Goal: Task Accomplishment & Management: Complete application form

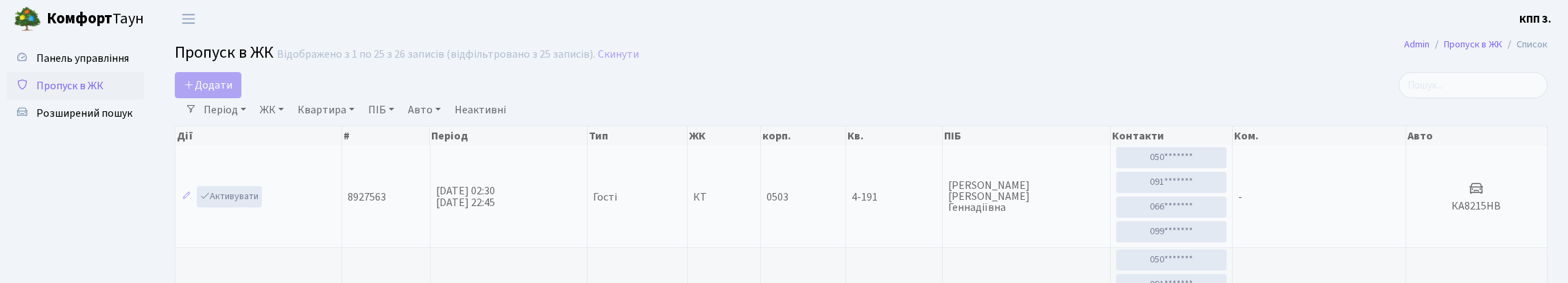
select select "25"
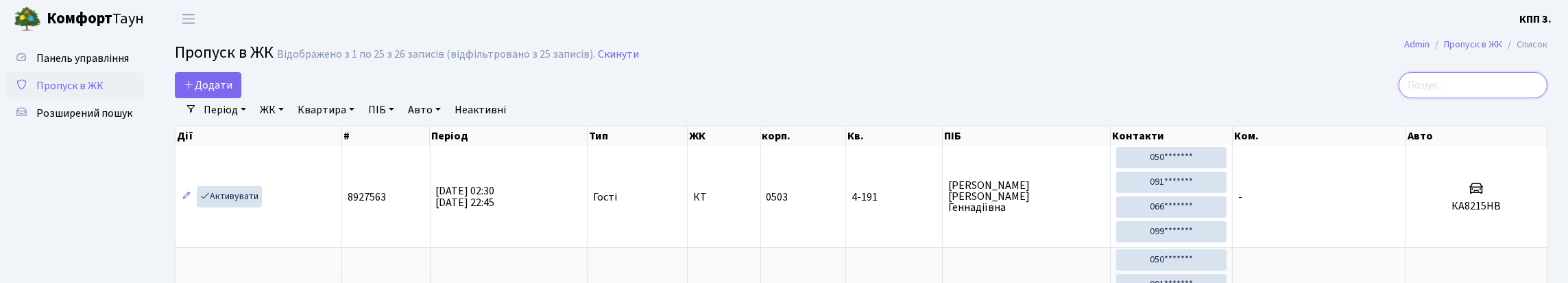
click at [1498, 84] on input "search" at bounding box center [1473, 85] width 148 height 26
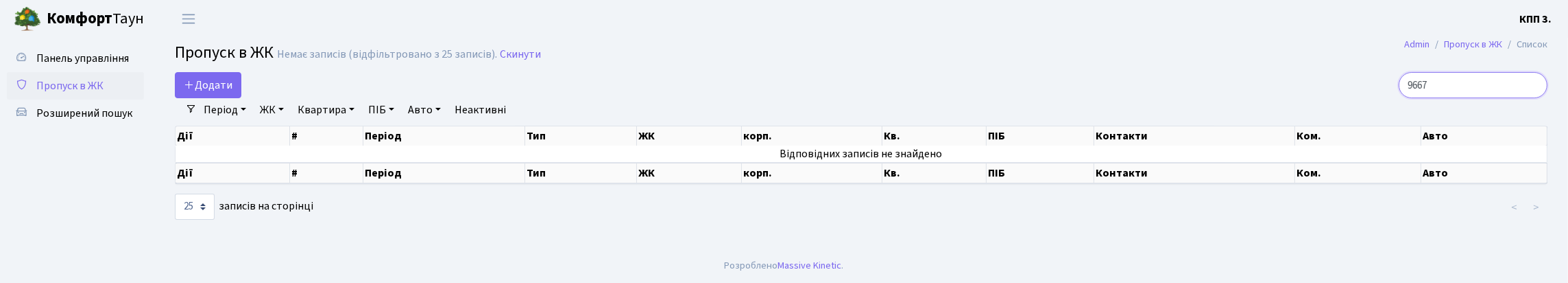
type input "9667"
drag, startPoint x: 230, startPoint y: 127, endPoint x: 238, endPoint y: 123, distance: 8.9
click at [232, 121] on link "Період" at bounding box center [225, 110] width 54 height 23
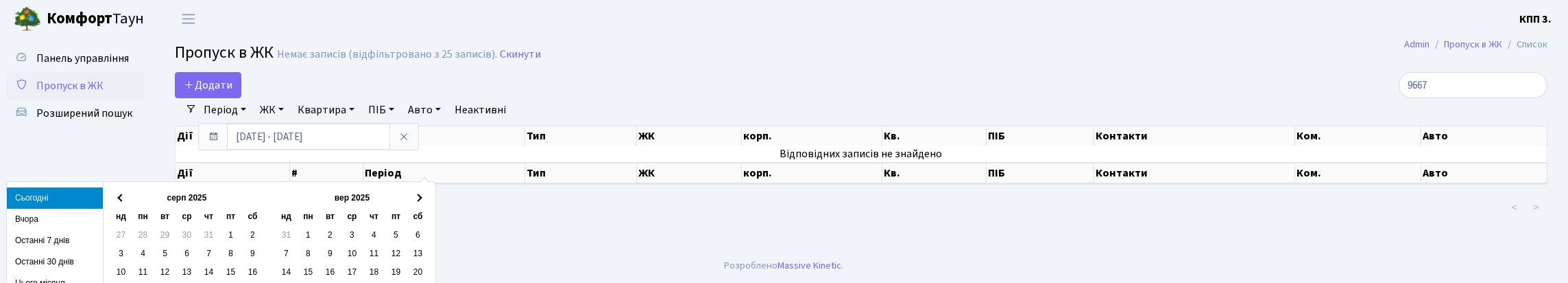
click at [26, 220] on li "Вчора" at bounding box center [55, 220] width 96 height 22
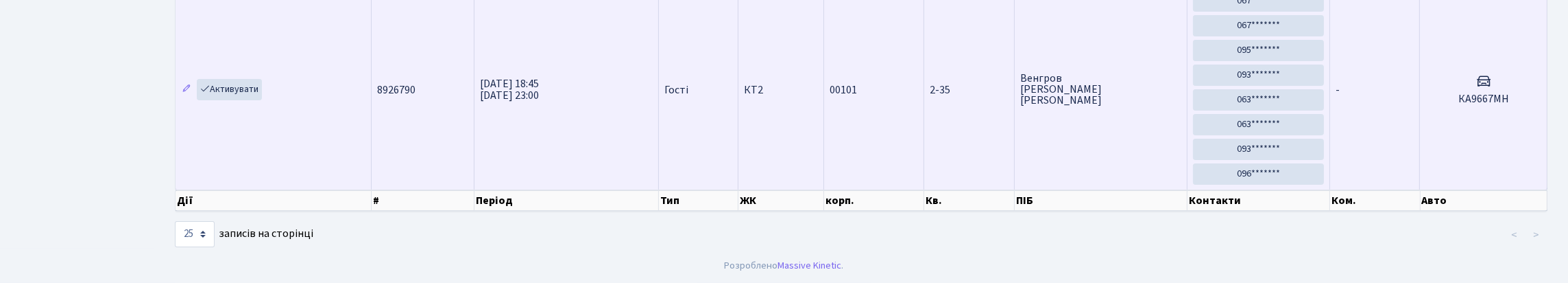
scroll to position [137, 0]
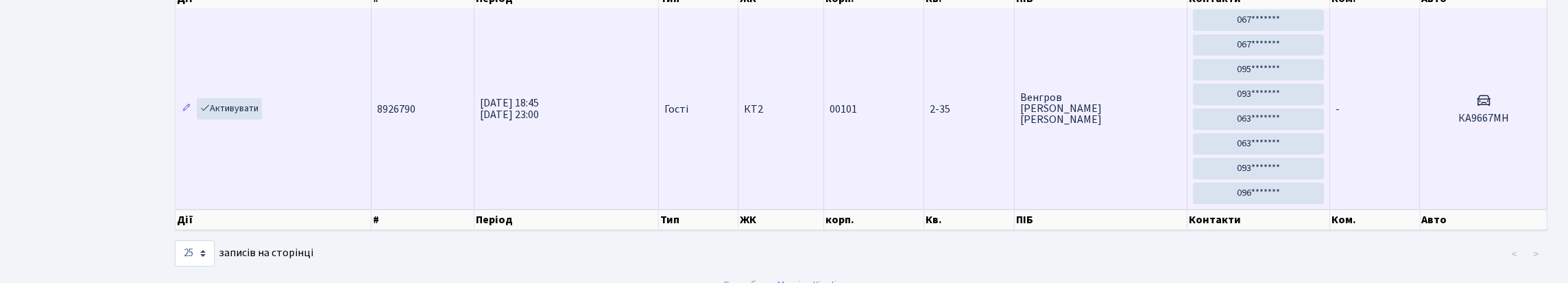
click at [1371, 175] on td "-" at bounding box center [1374, 108] width 90 height 200
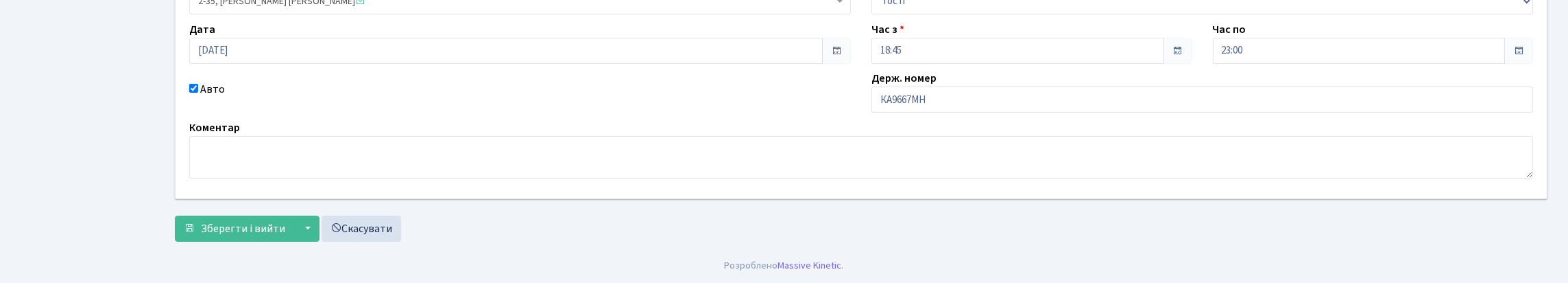
scroll to position [206, 0]
drag, startPoint x: 878, startPoint y: 113, endPoint x: 970, endPoint y: 128, distance: 93.2
click at [970, 113] on input "КА9667МН" at bounding box center [1202, 99] width 661 height 26
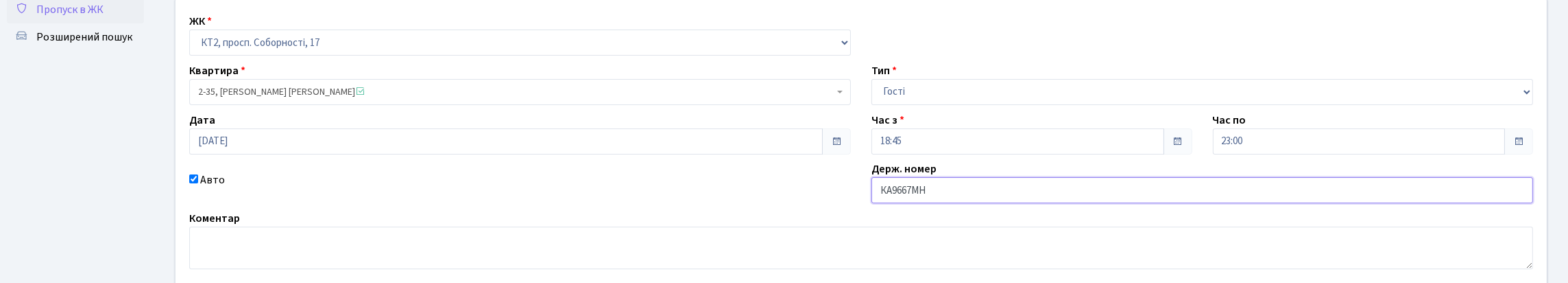
scroll to position [68, 0]
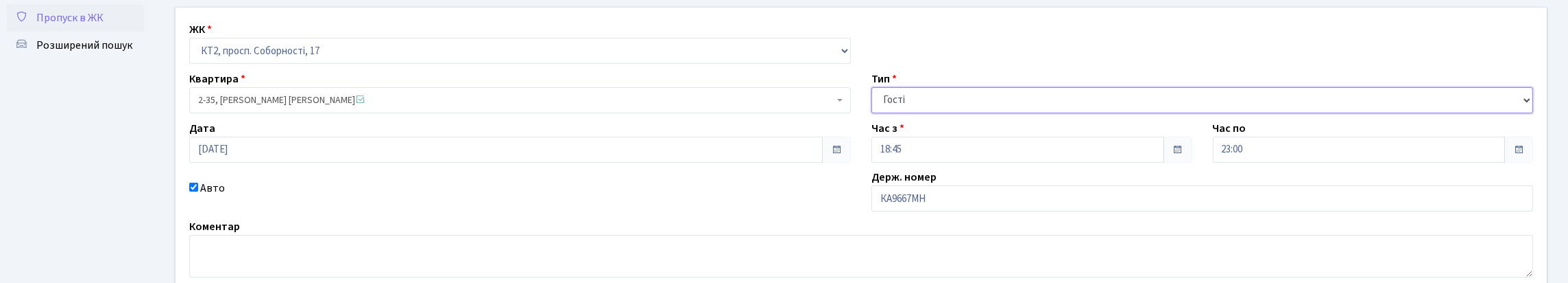
click at [1021, 113] on select "- Доставка Таксі Гості Сервіс" at bounding box center [1202, 100] width 661 height 26
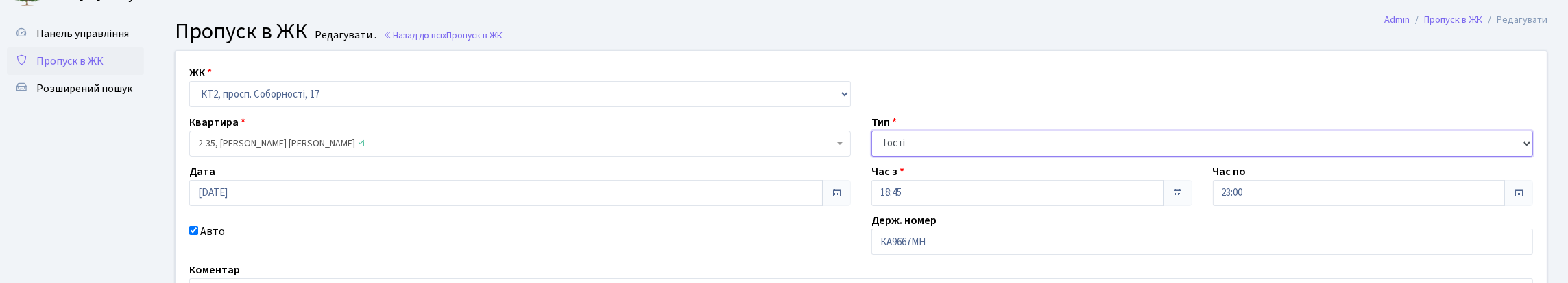
scroll to position [0, 0]
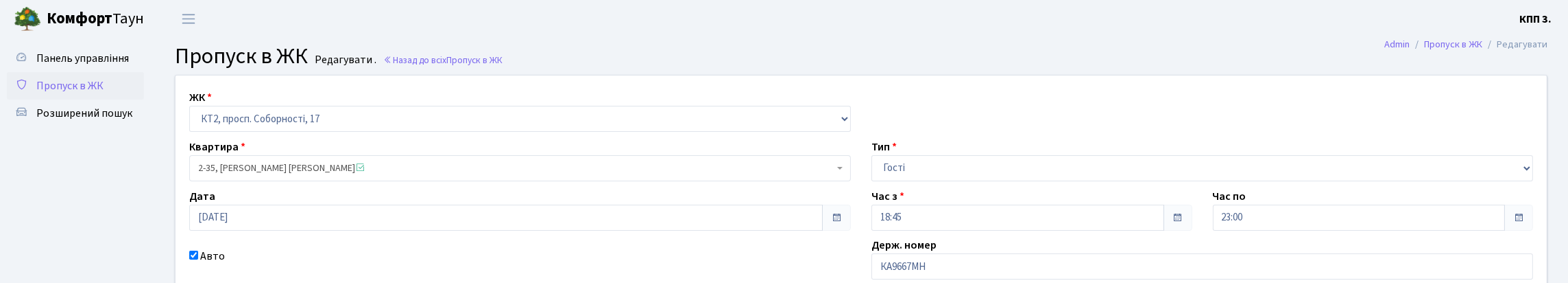
click at [69, 93] on span "Пропуск в ЖК" at bounding box center [70, 85] width 67 height 15
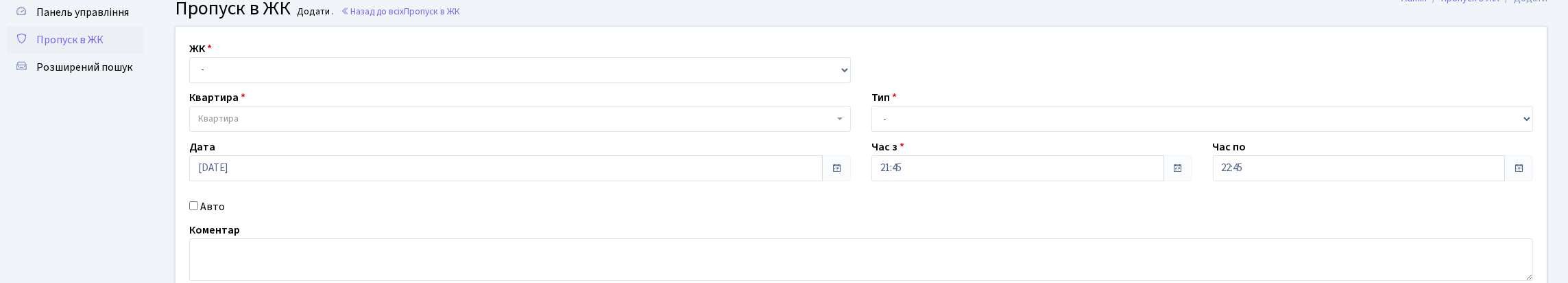
scroll to position [84, 0]
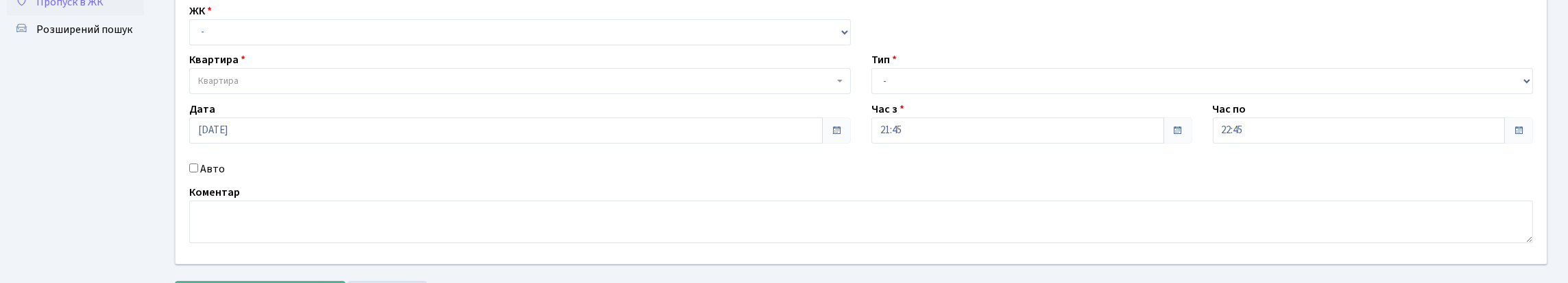
click at [198, 172] on input "Авто" at bounding box center [194, 167] width 9 height 9
checkbox input "true"
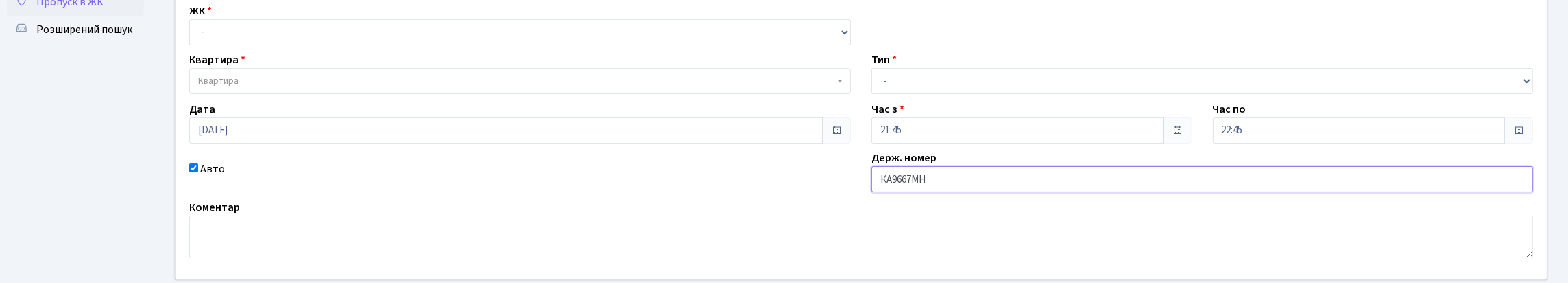
type input "КА9667МН"
click at [903, 94] on select "- Доставка Таксі Гості Сервіс" at bounding box center [1202, 81] width 661 height 26
select select "3"
click at [872, 94] on select "- Доставка Таксі Гості Сервіс" at bounding box center [1202, 81] width 661 height 26
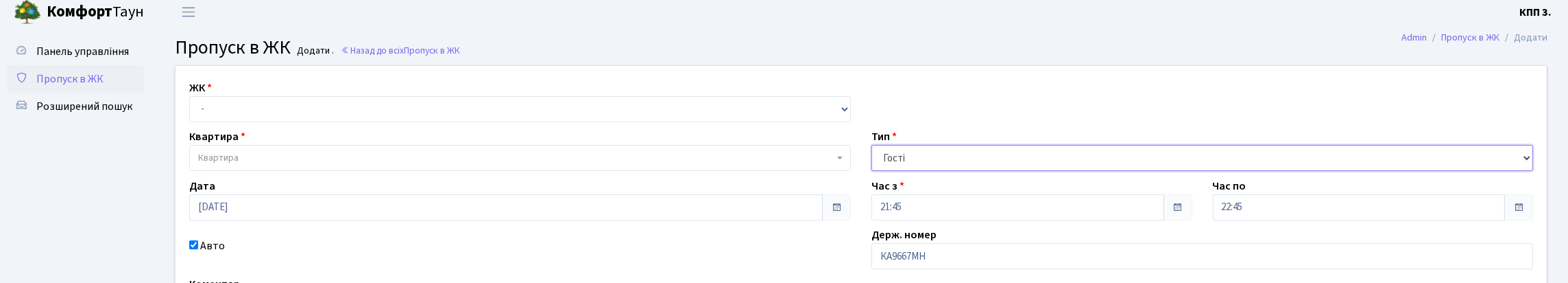
scroll to position [0, 0]
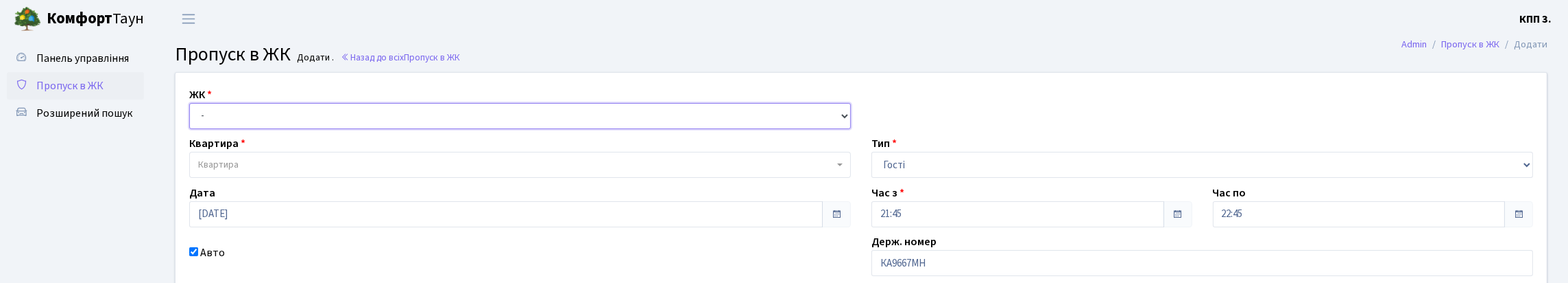
click at [287, 128] on select "- КТ, вул. Регенераторна, 4 КТ2, просп. Соборності, 17 КТ3, вул. Березнева, 16 …" at bounding box center [520, 116] width 661 height 26
select select "295"
click at [193, 119] on select "- КТ, вул. Регенераторна, 4 КТ2, просп. Соборності, 17 КТ3, вул. Березнева, 16 …" at bounding box center [520, 116] width 661 height 26
select select
click at [359, 172] on span "Квартира" at bounding box center [516, 164] width 636 height 14
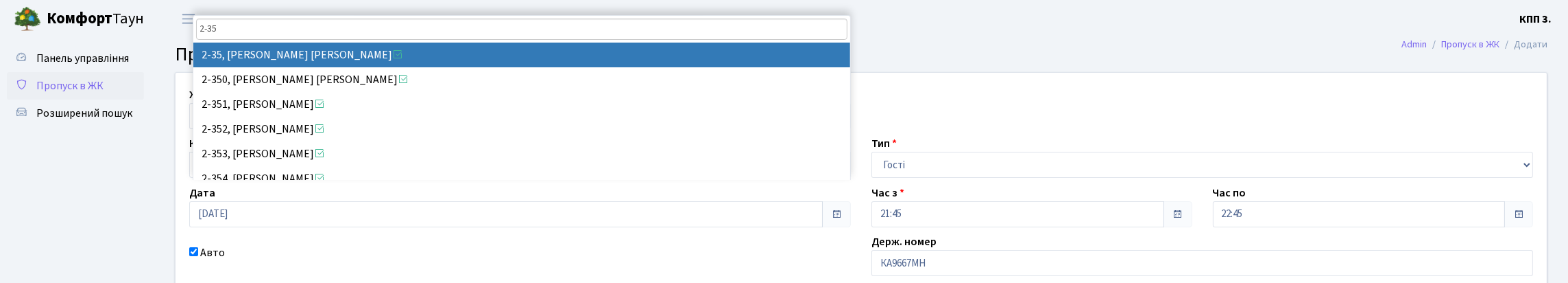
type input "2-35"
select select "15084"
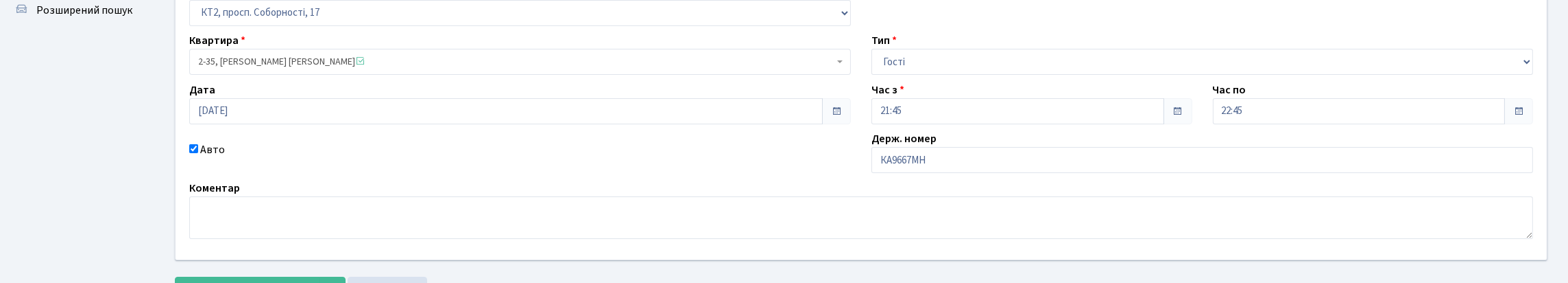
scroll to position [137, 0]
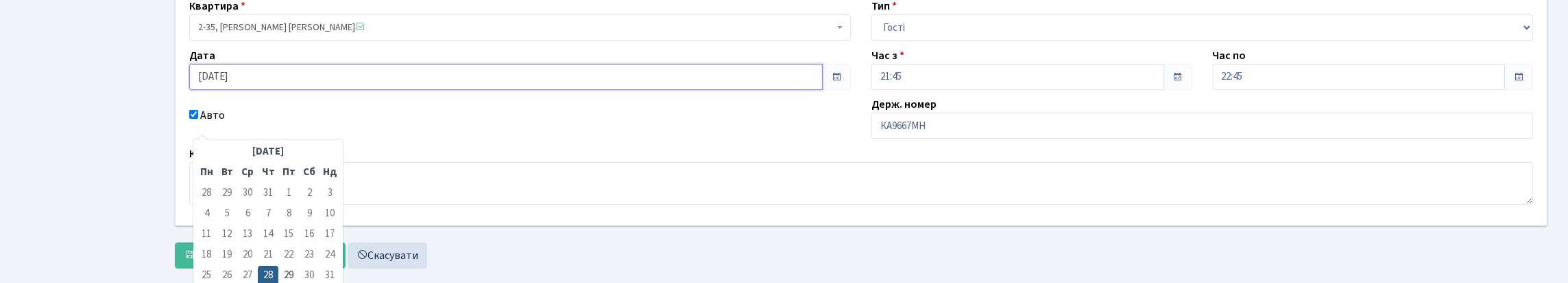
click at [331, 90] on input "28.08.2025" at bounding box center [506, 77] width 633 height 26
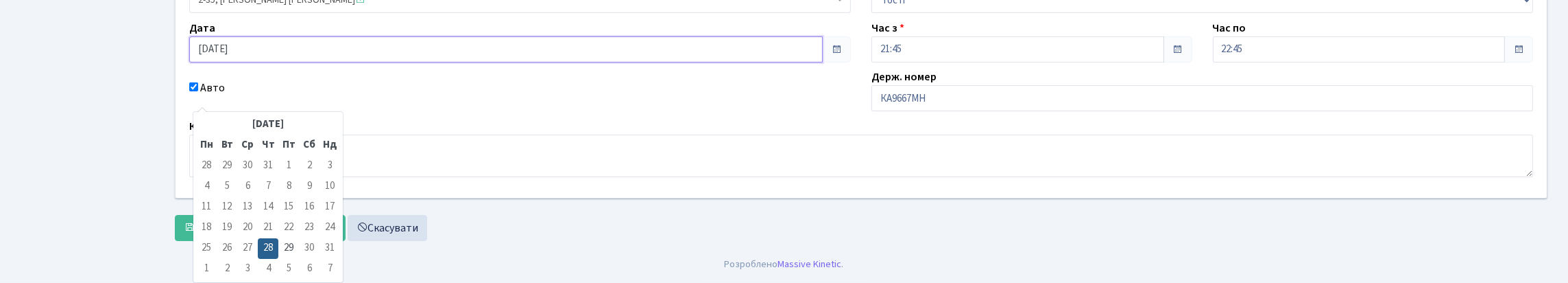
scroll to position [206, 0]
click at [286, 238] on td "29" at bounding box center [288, 249] width 21 height 21
type input "29.08.2025"
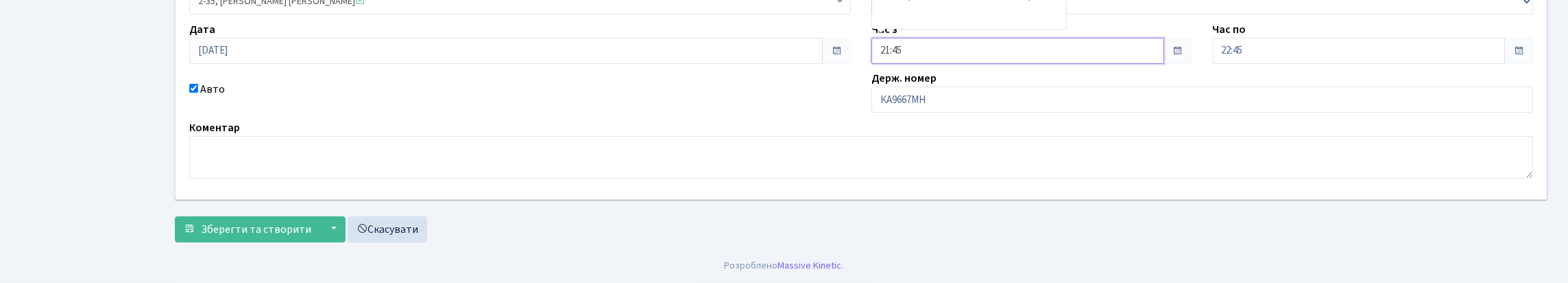
click at [1062, 51] on input "21:45" at bounding box center [1018, 51] width 293 height 26
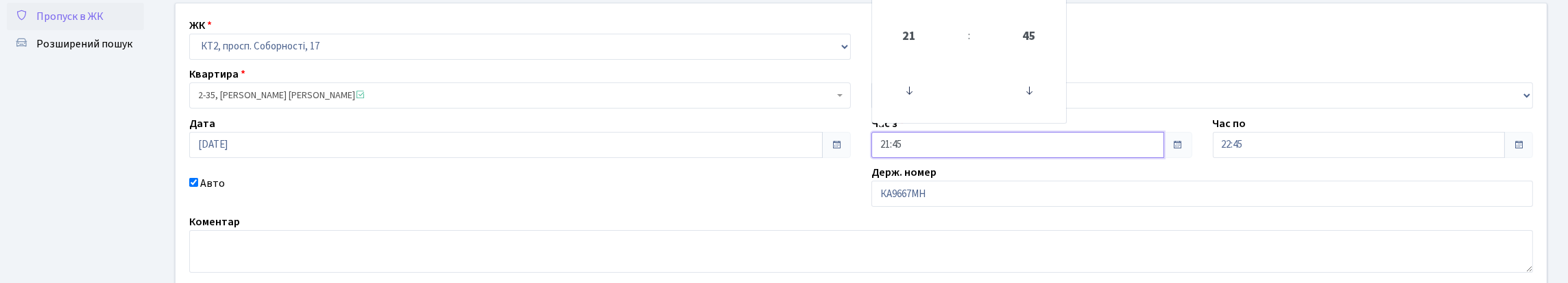
scroll to position [68, 0]
click at [916, 56] on span "21" at bounding box center [909, 38] width 37 height 37
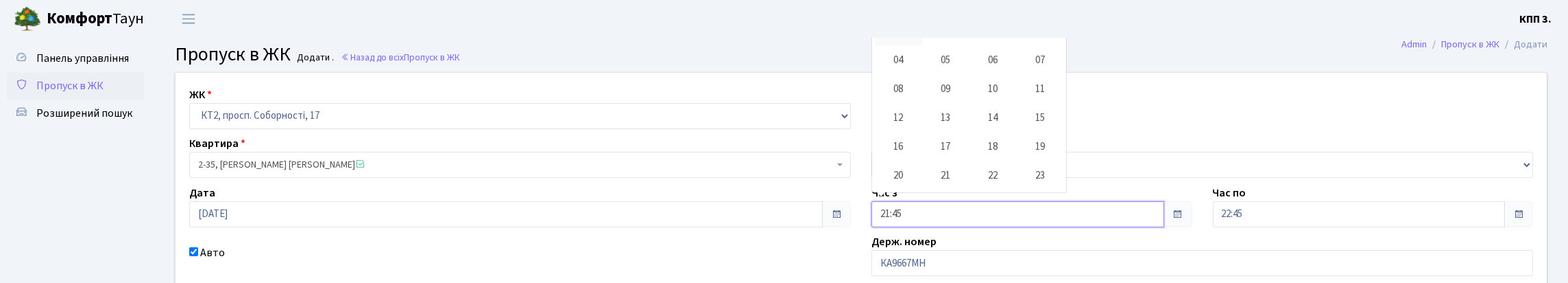
click at [906, 45] on td "00" at bounding box center [898, 31] width 47 height 29
type input "00:45"
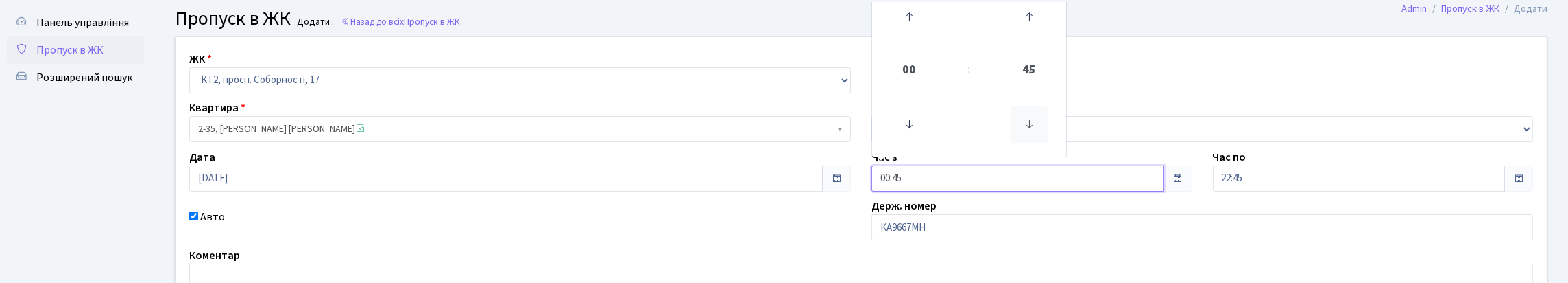
scroll to position [68, 0]
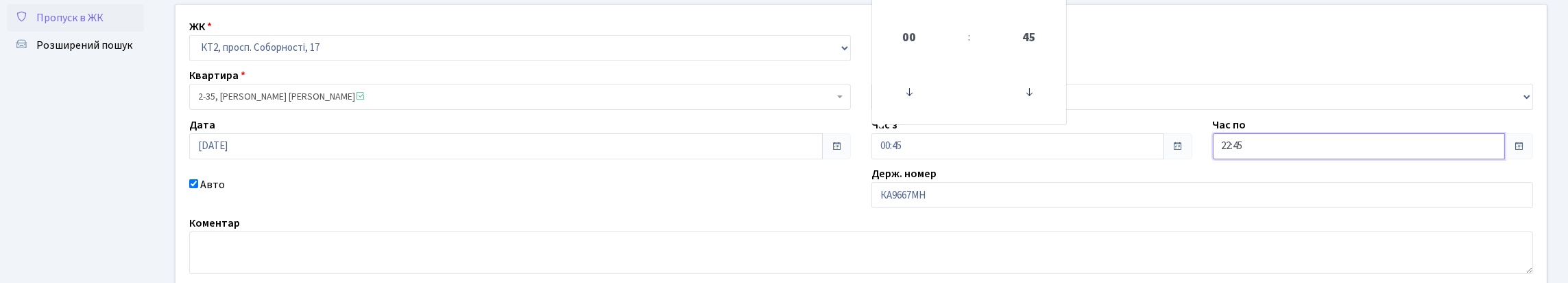
click at [1261, 159] on input "22:45" at bounding box center [1359, 146] width 293 height 26
click at [1260, 56] on span "22" at bounding box center [1250, 38] width 37 height 37
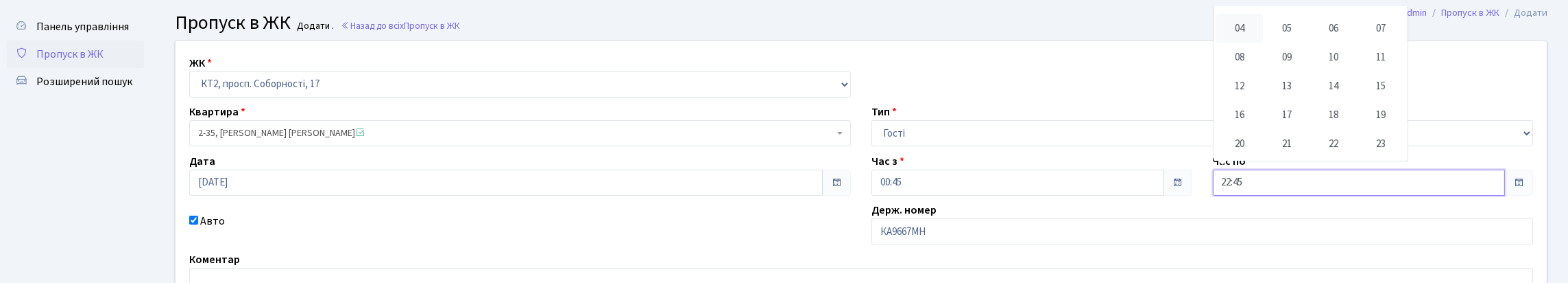
scroll to position [0, 0]
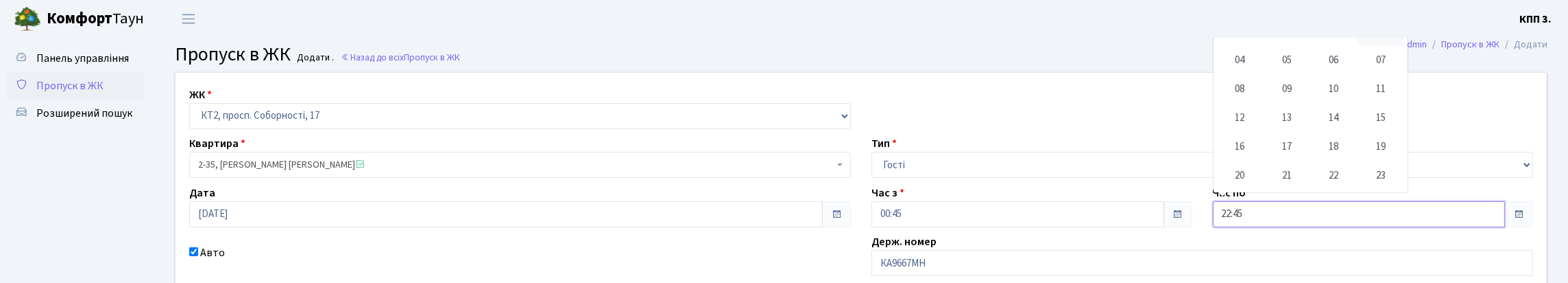
click at [1404, 45] on td "03" at bounding box center [1381, 31] width 47 height 29
type input "03:45"
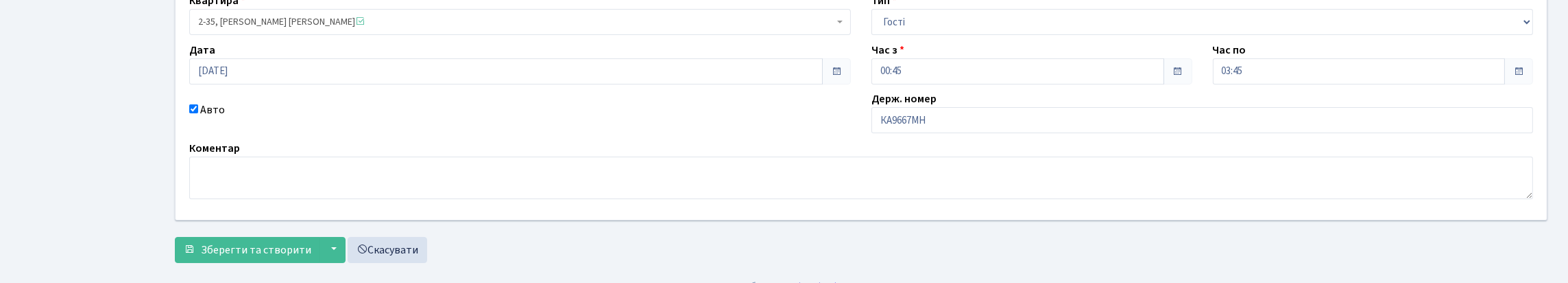
scroll to position [118, 0]
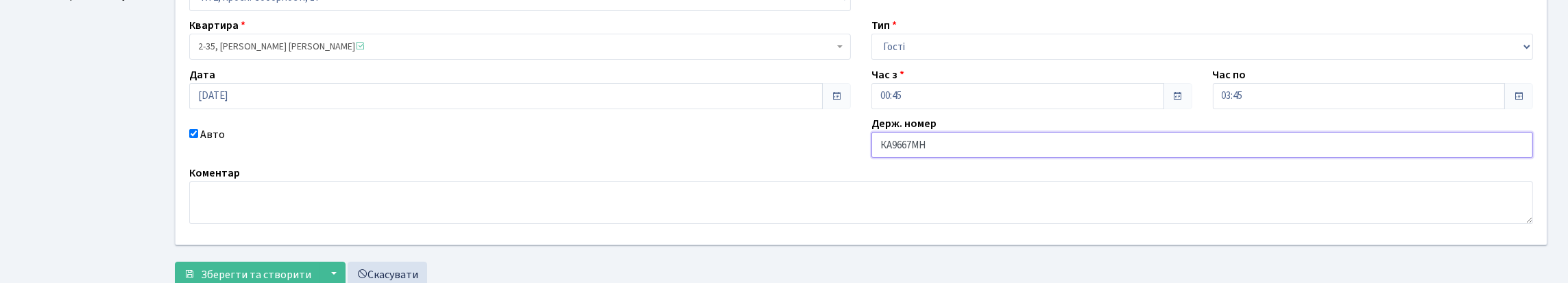
drag, startPoint x: 882, startPoint y: 201, endPoint x: 953, endPoint y: 199, distance: 71.0
click at [953, 158] on input "КА9667МН" at bounding box center [1202, 144] width 661 height 26
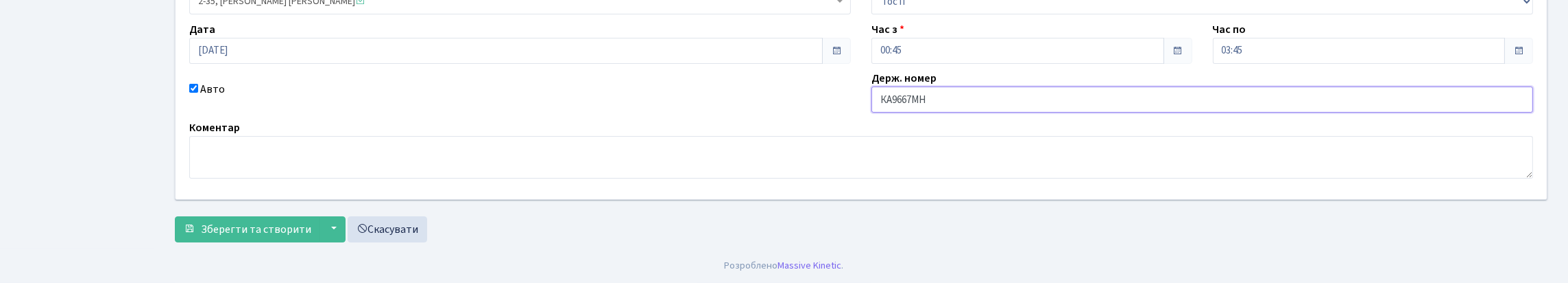
scroll to position [256, 0]
click at [427, 224] on link "Скасувати" at bounding box center [387, 229] width 80 height 26
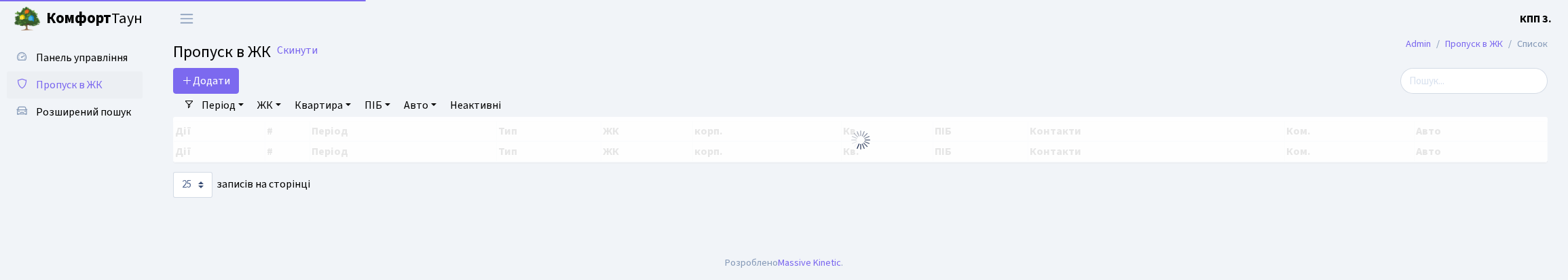
select select "25"
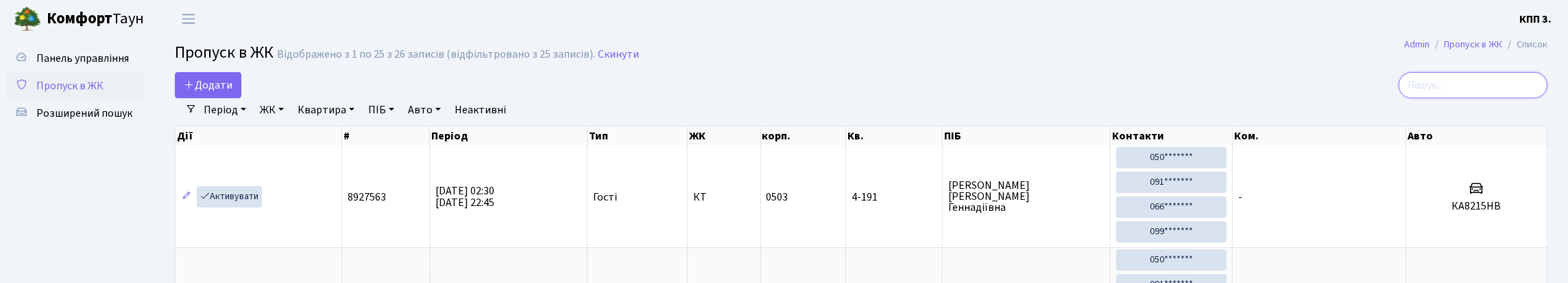
click at [1446, 98] on input "search" at bounding box center [1473, 85] width 148 height 26
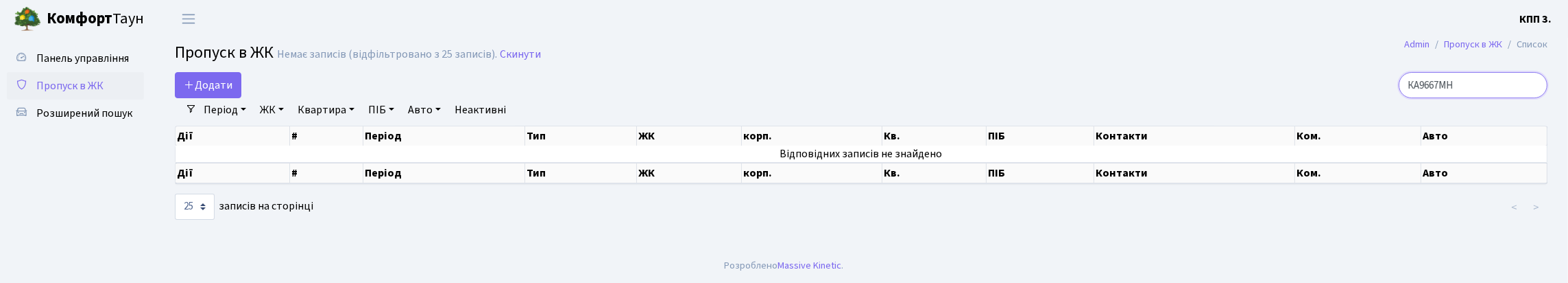
type input "КА9667МН"
click at [240, 121] on link "Період" at bounding box center [225, 110] width 54 height 23
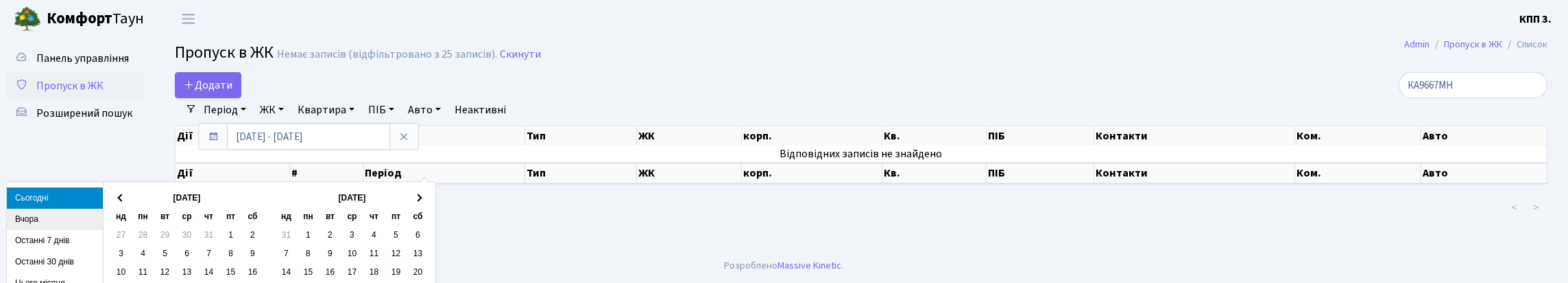
click at [27, 216] on li "Вчора" at bounding box center [55, 220] width 96 height 22
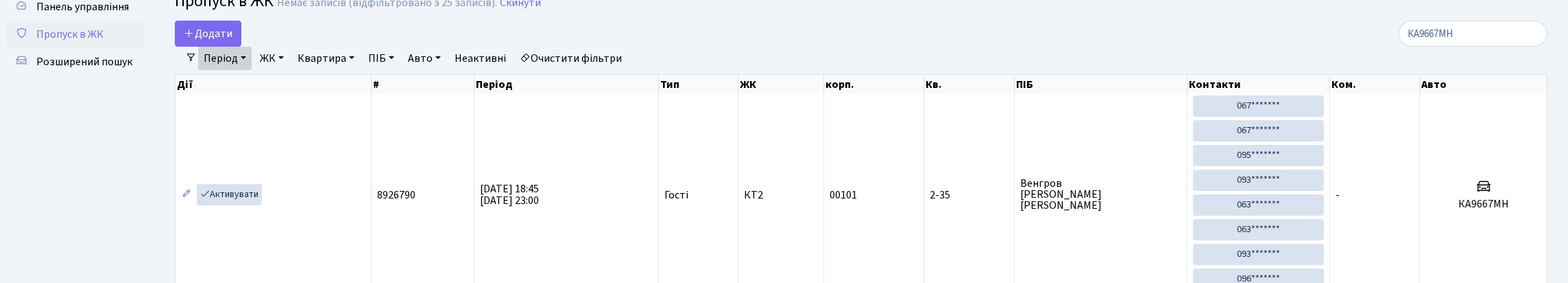
scroll to position [27, 0]
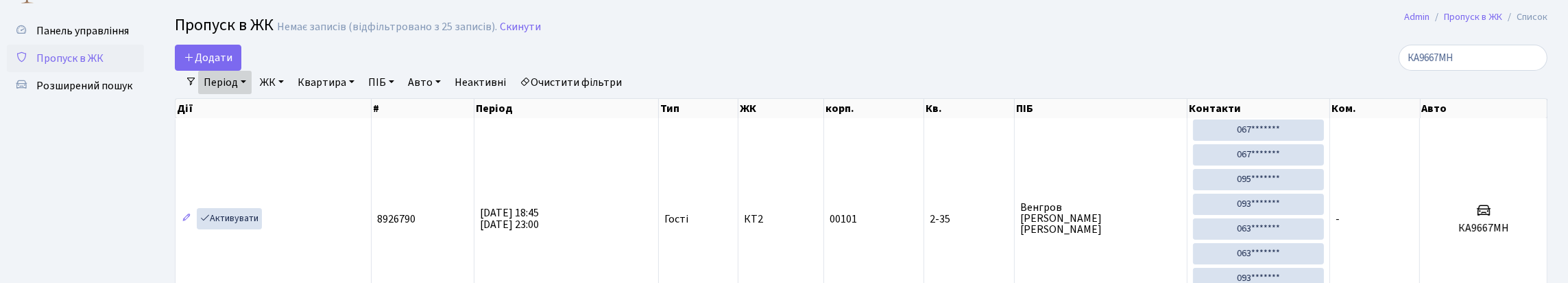
click at [627, 94] on link "Очистити фільтри" at bounding box center [571, 82] width 113 height 23
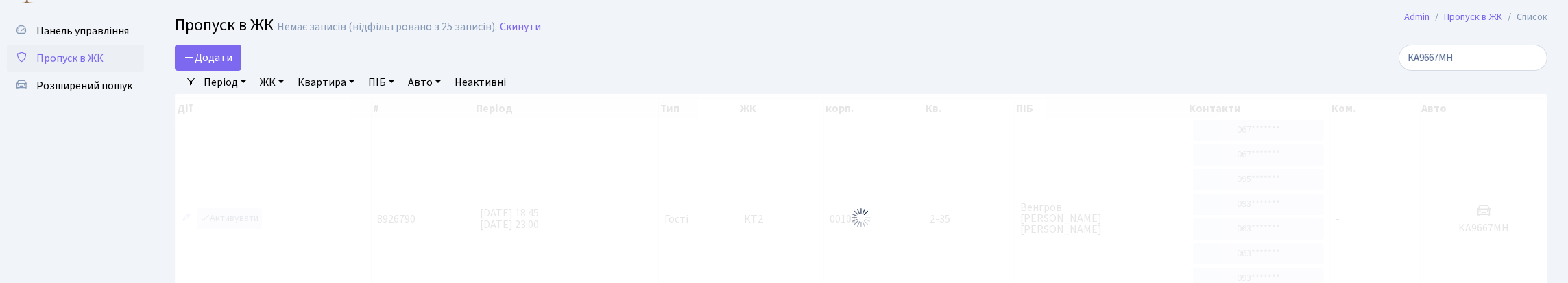
scroll to position [10, 0]
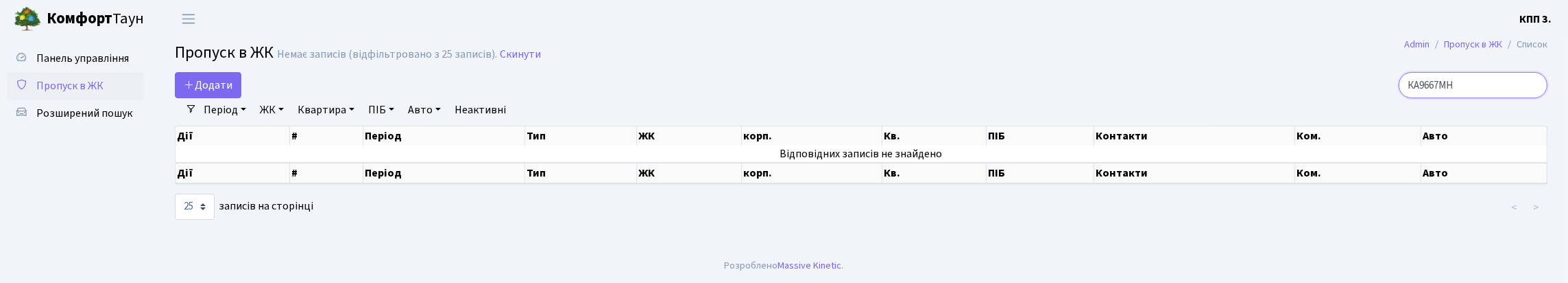
click at [1529, 88] on input "КА9667МН" at bounding box center [1473, 85] width 148 height 26
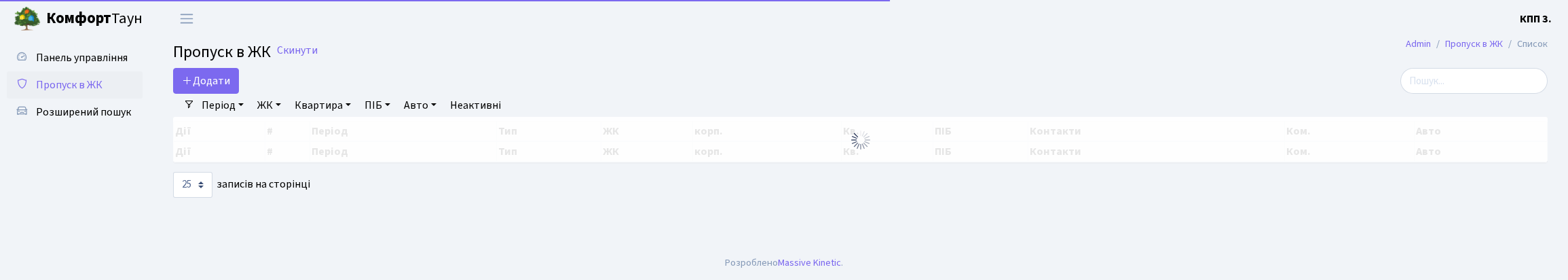
select select "25"
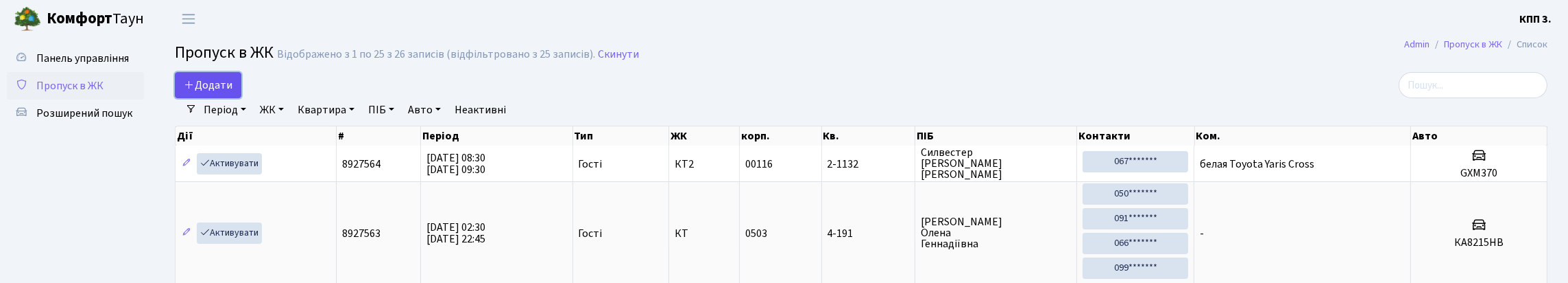
click at [207, 93] on span "Додати" at bounding box center [208, 85] width 49 height 15
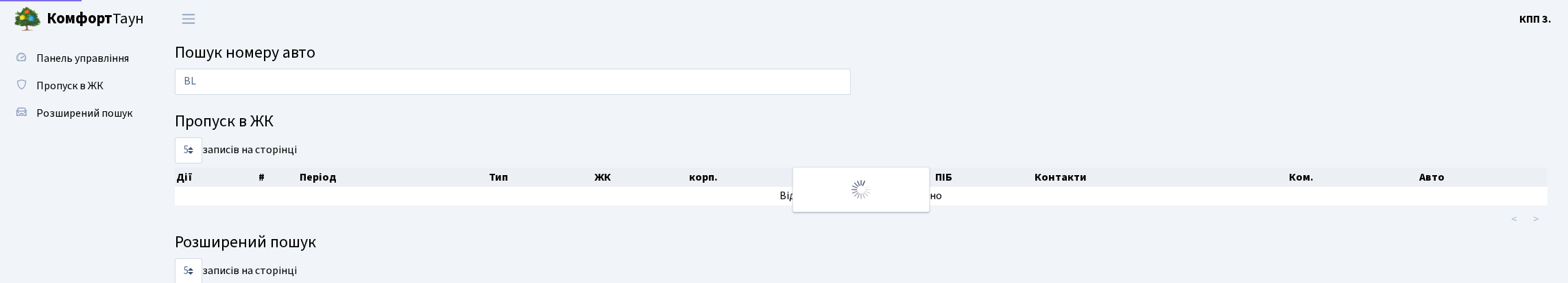
type input "B"
